Goal: Information Seeking & Learning: Learn about a topic

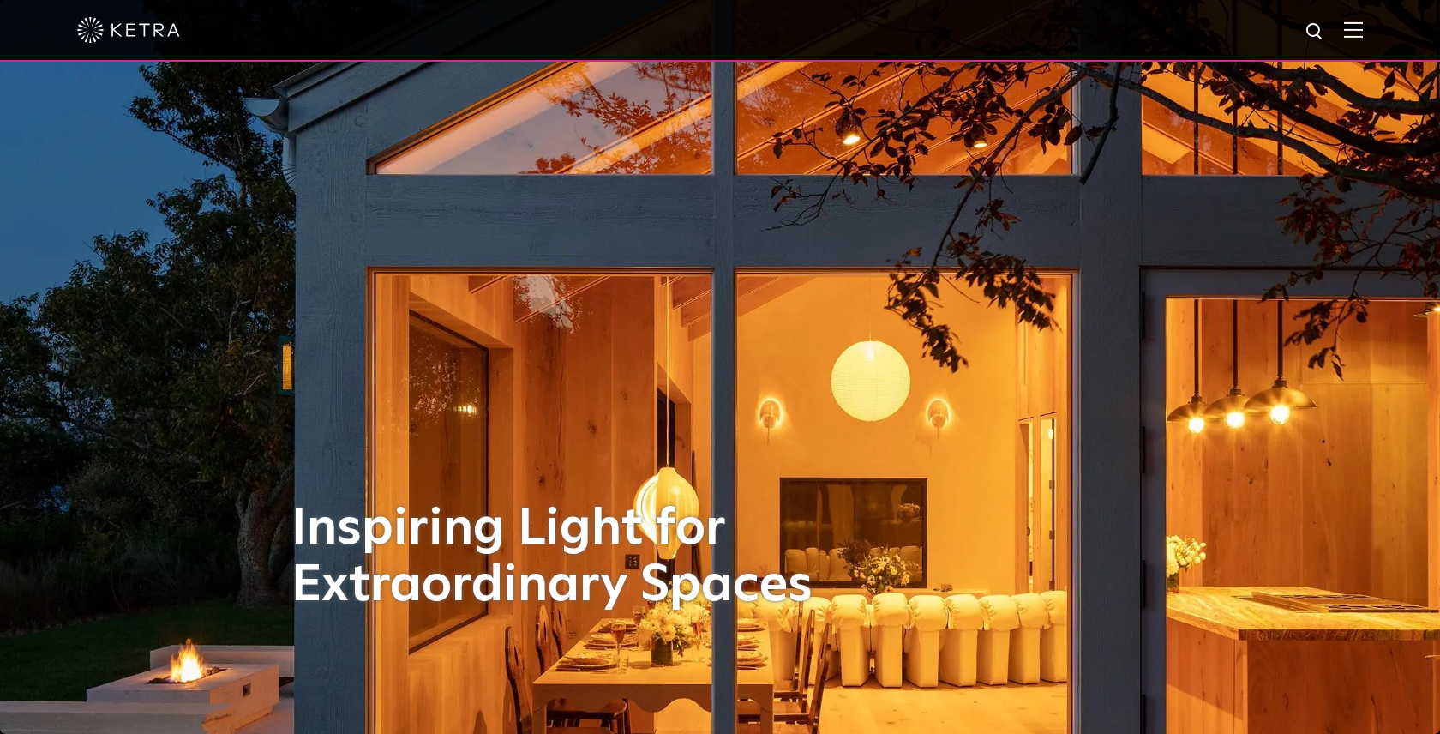
click at [1350, 24] on img at bounding box center [1353, 29] width 19 height 16
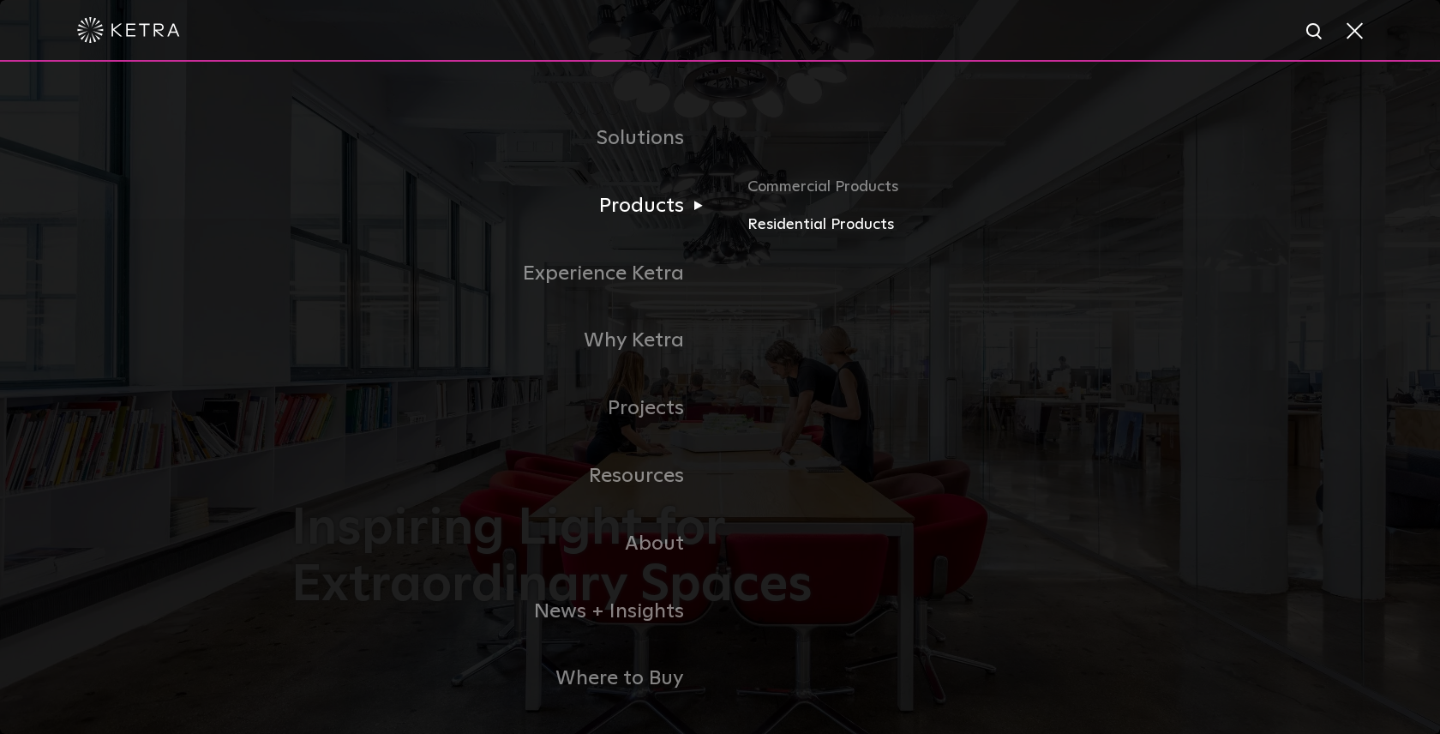
click at [773, 225] on link "Residential Products" at bounding box center [947, 225] width 401 height 25
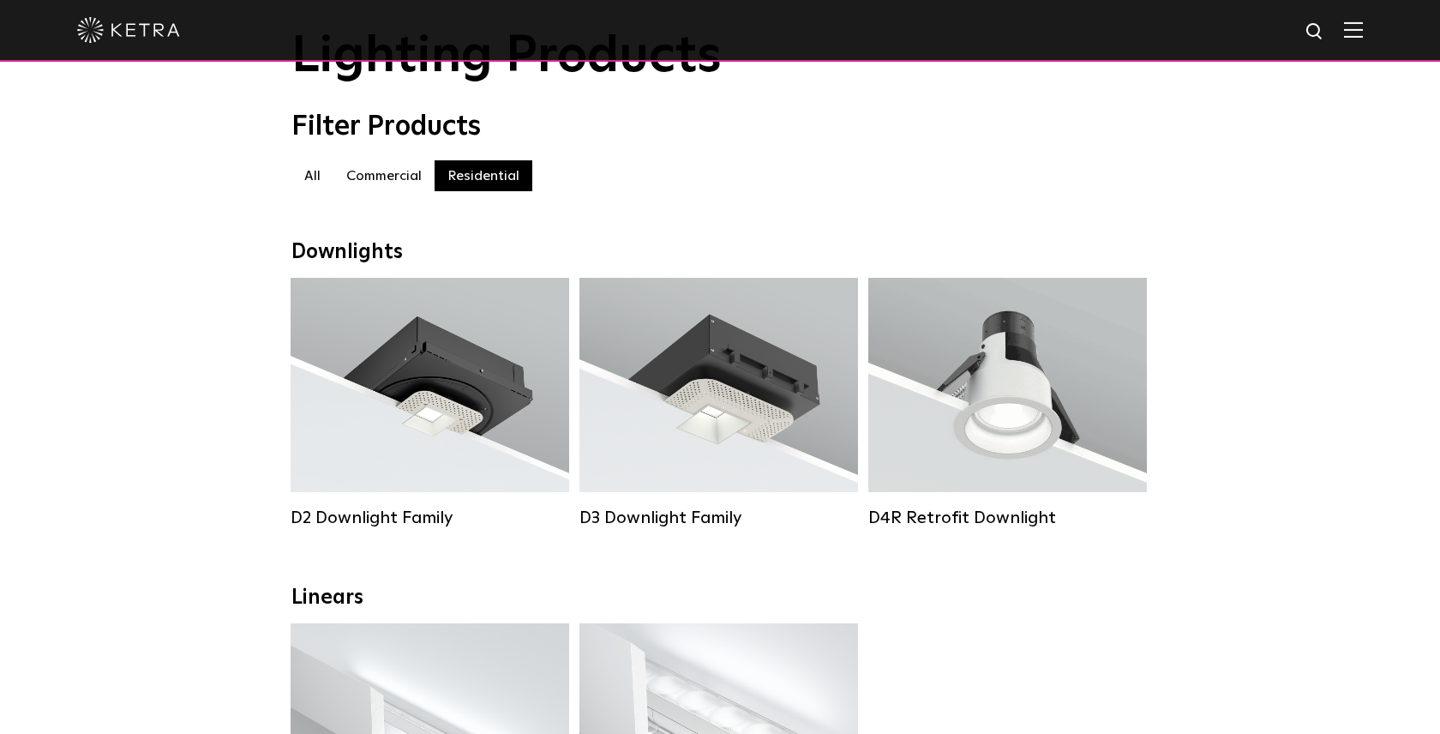
scroll to position [89, 0]
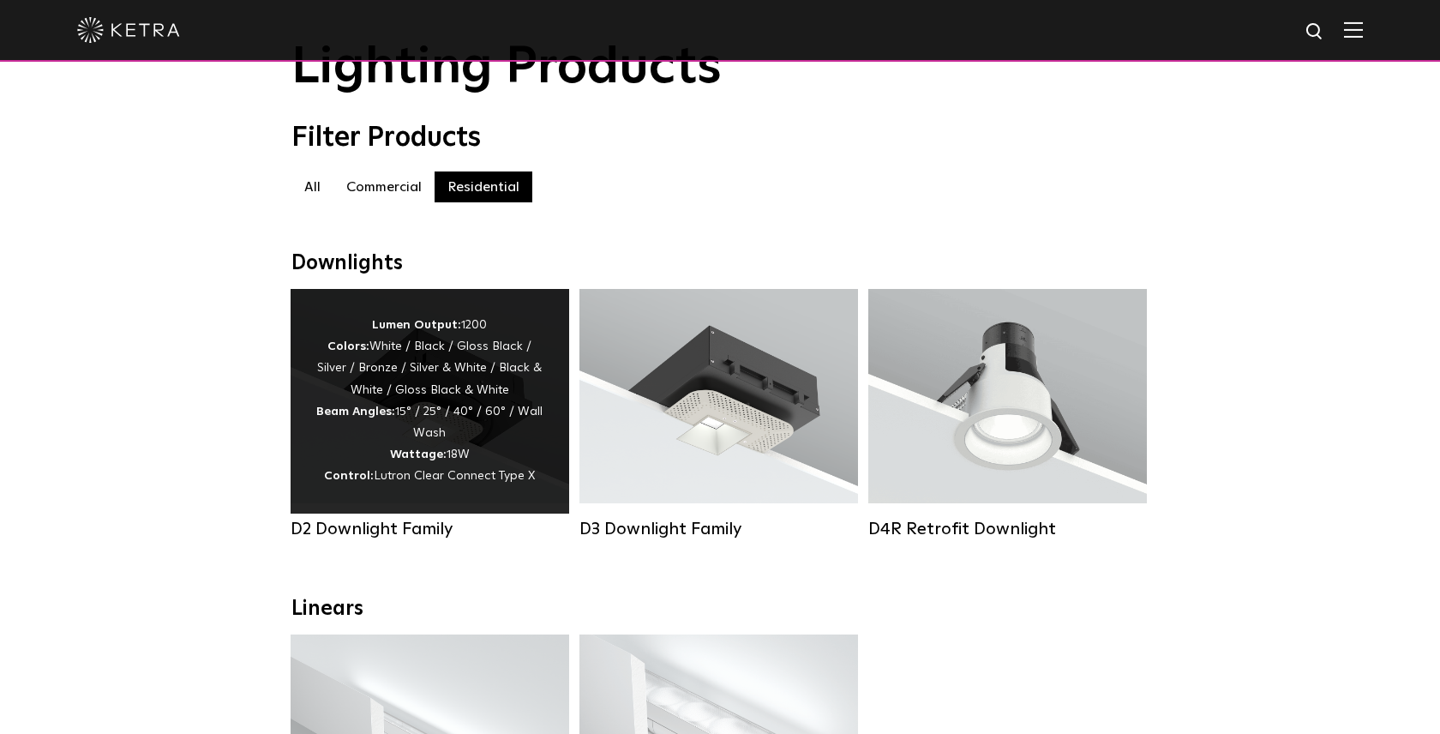
click at [345, 452] on div "Lumen Output: 1200 Colors: White / Black / Gloss Black / Silver / Bronze / Silv…" at bounding box center [429, 401] width 227 height 173
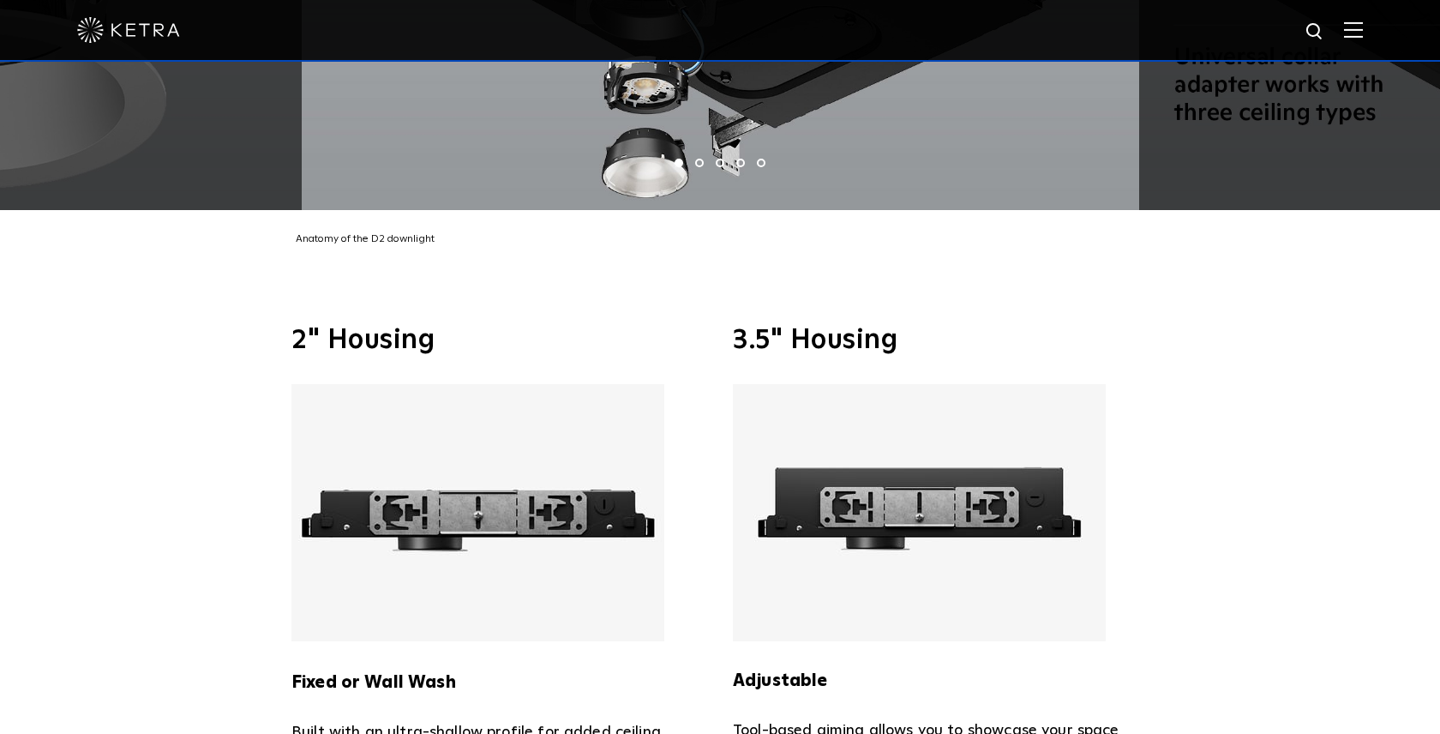
scroll to position [4124, 0]
